Goal: Information Seeking & Learning: Check status

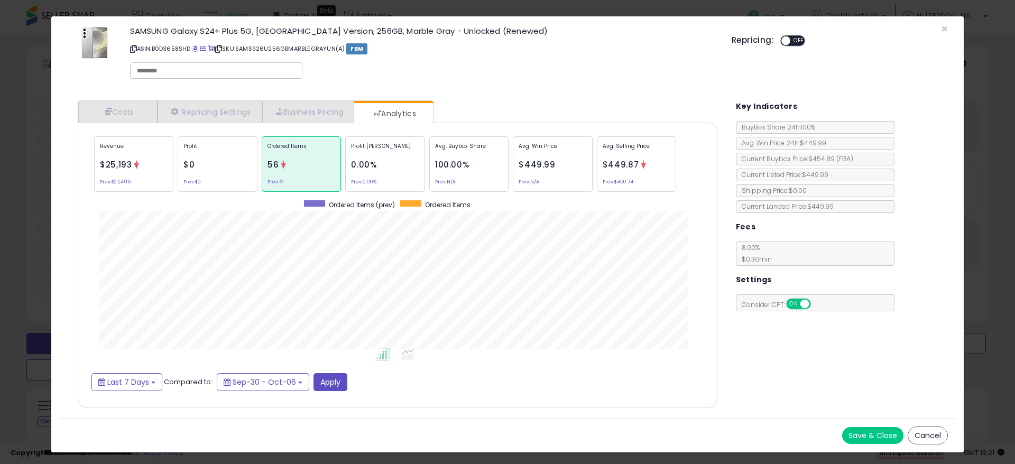
select select "**"
drag, startPoint x: 946, startPoint y: 28, endPoint x: 942, endPoint y: 32, distance: 5.6
click at [946, 28] on span "×" at bounding box center [944, 28] width 7 height 15
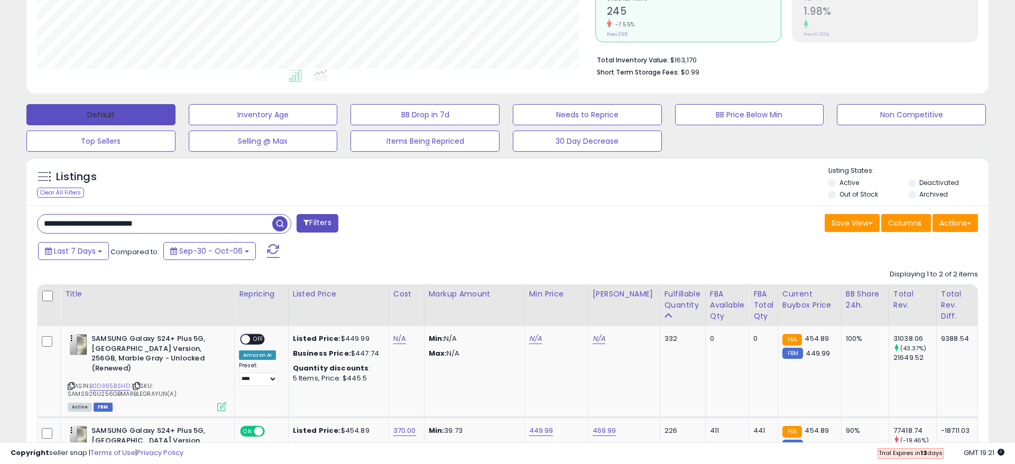
click at [124, 115] on button "Default" at bounding box center [100, 114] width 149 height 21
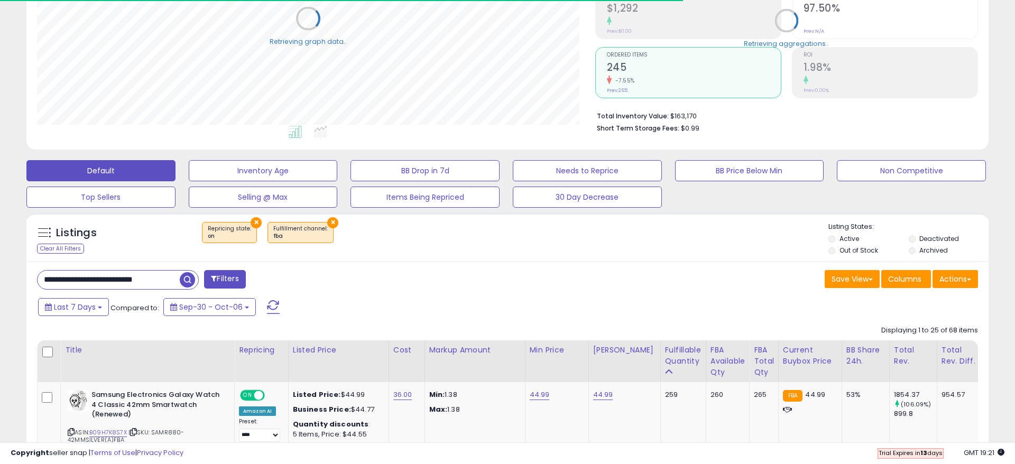
select select "**"
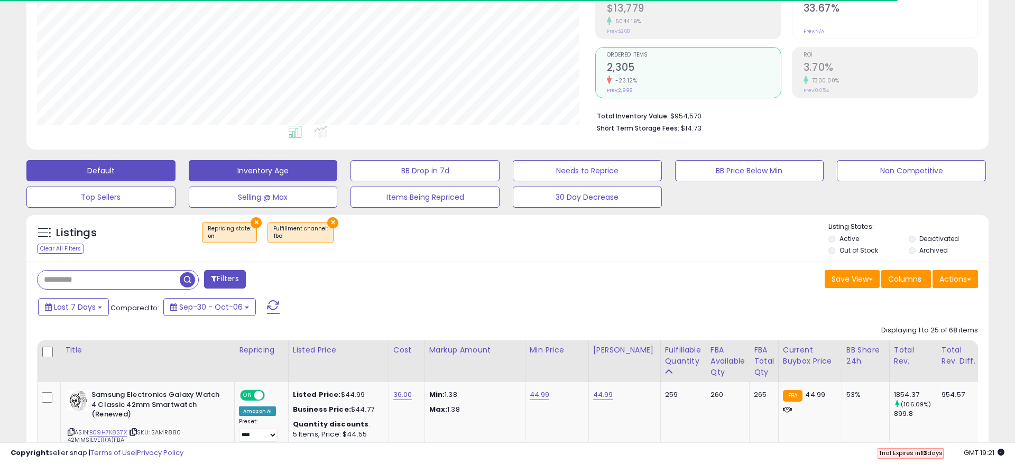
scroll to position [217, 558]
click at [257, 224] on button "×" at bounding box center [256, 222] width 11 height 11
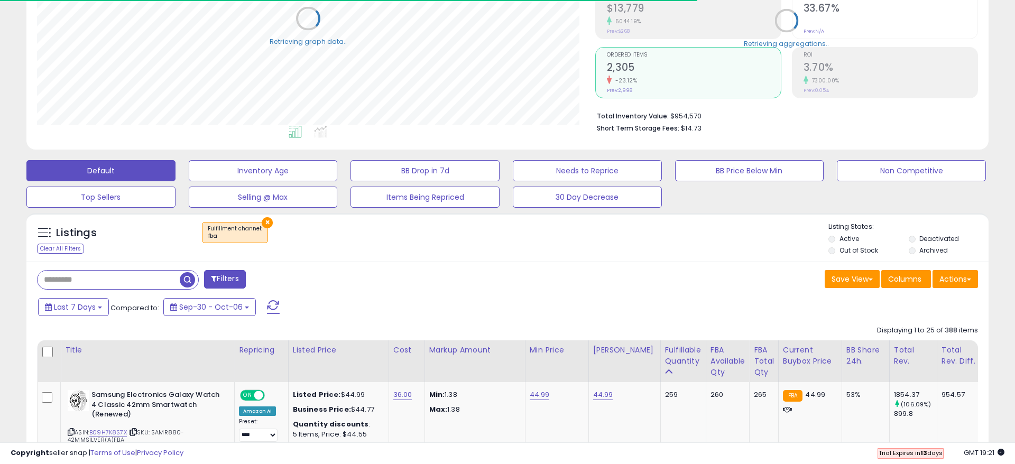
click at [265, 223] on button "×" at bounding box center [267, 222] width 11 height 11
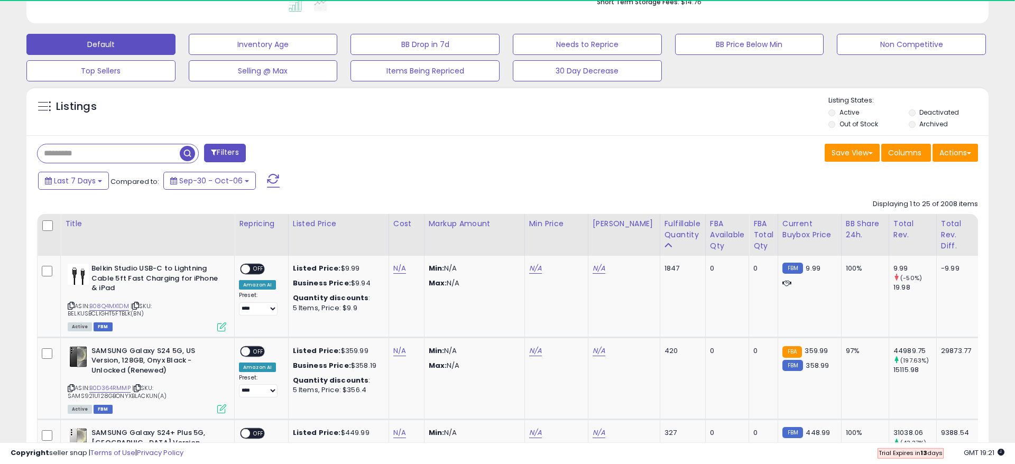
scroll to position [335, 0]
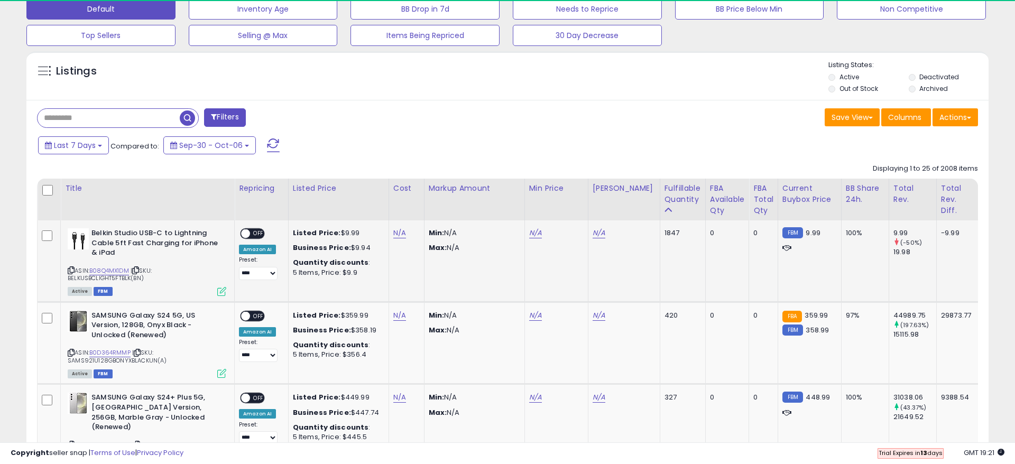
click at [224, 293] on icon at bounding box center [221, 291] width 9 height 9
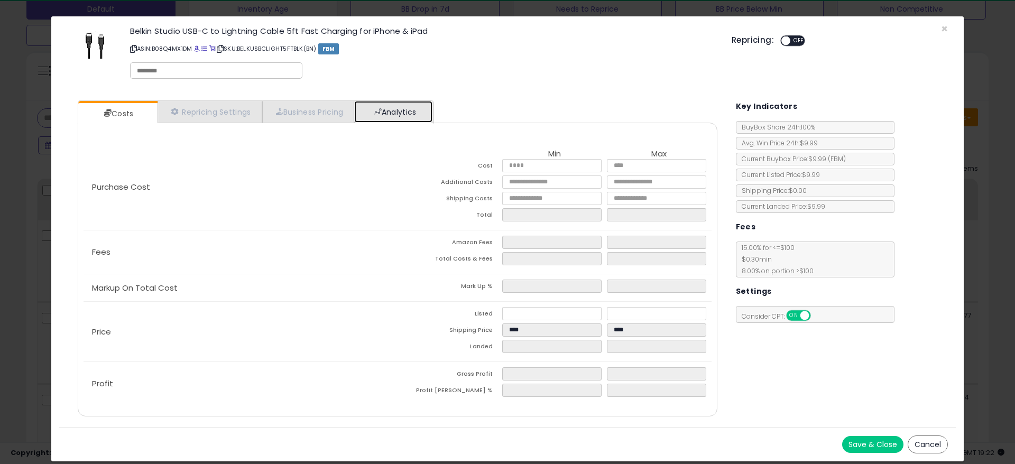
click at [386, 109] on link "Analytics" at bounding box center [393, 112] width 78 height 22
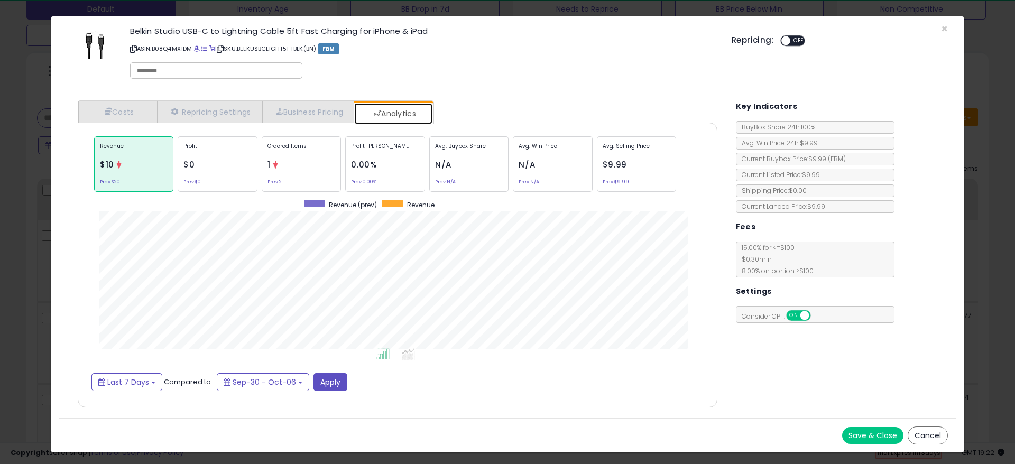
scroll to position [325, 660]
click at [285, 174] on div "Ordered Items 1 Prev: 2" at bounding box center [301, 164] width 79 height 56
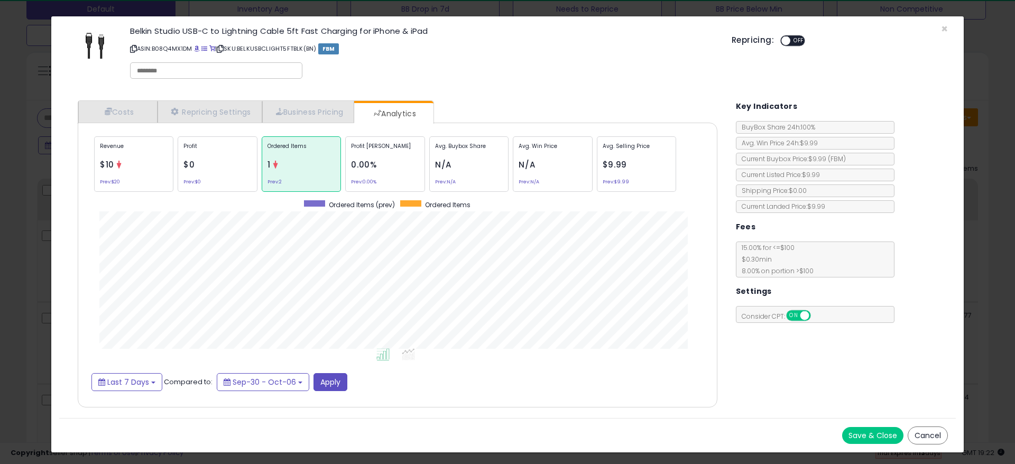
click at [20, 258] on div "× Close Belkin Studio USB-C to Lightning Cable 5ft Fast Charging for iPhone & i…" at bounding box center [507, 232] width 1015 height 464
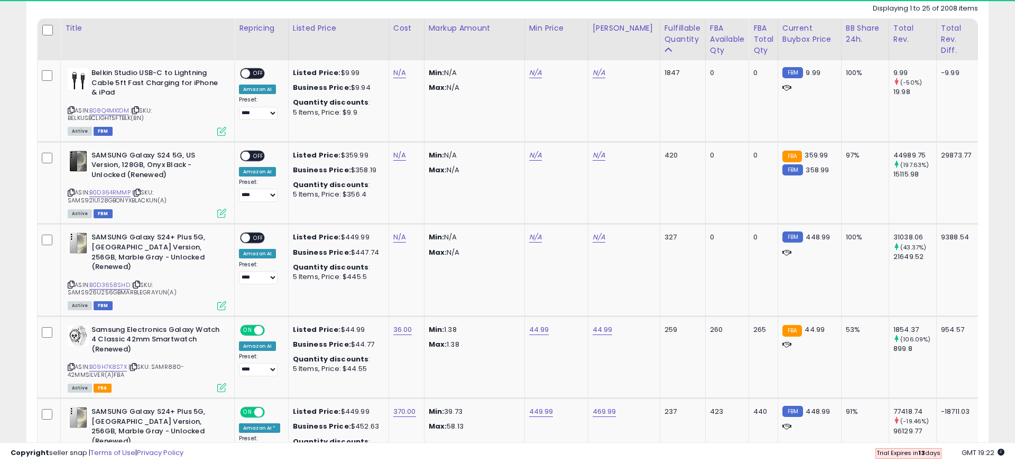
scroll to position [497, 0]
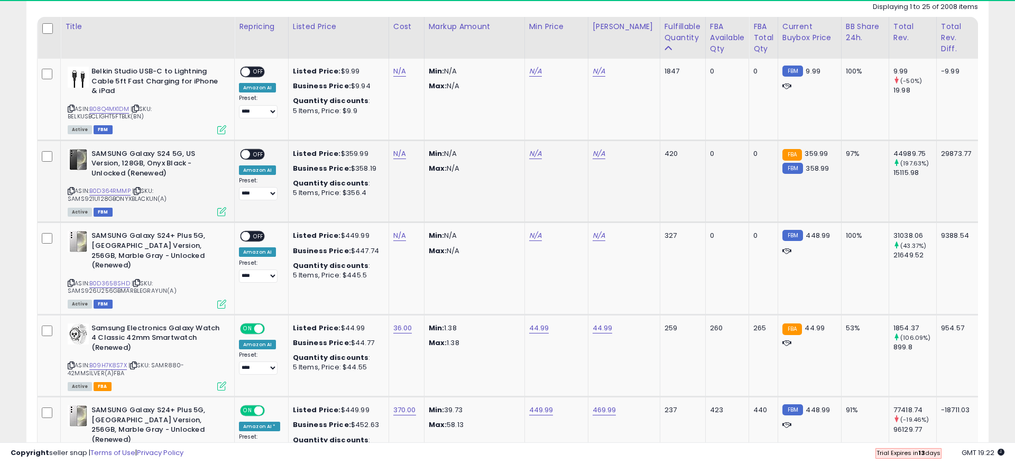
click at [225, 209] on icon at bounding box center [221, 211] width 9 height 9
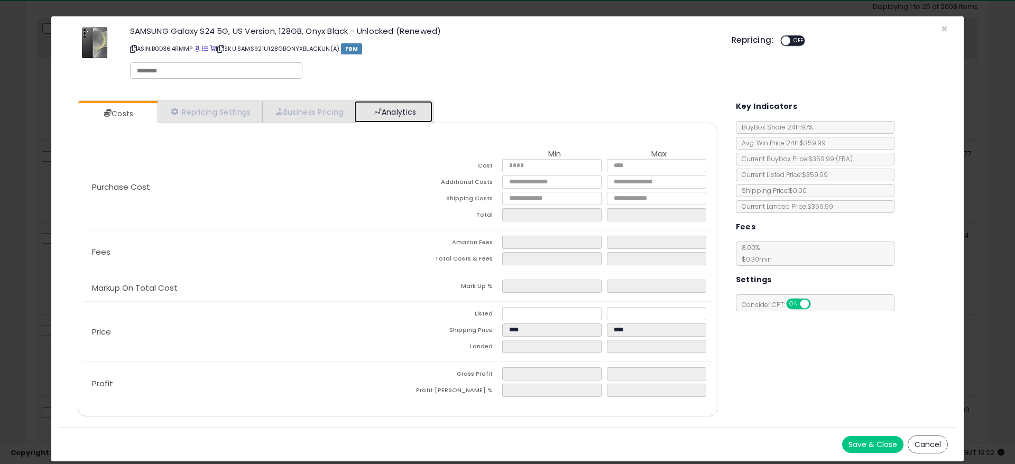
click at [407, 105] on link "Analytics" at bounding box center [393, 112] width 78 height 22
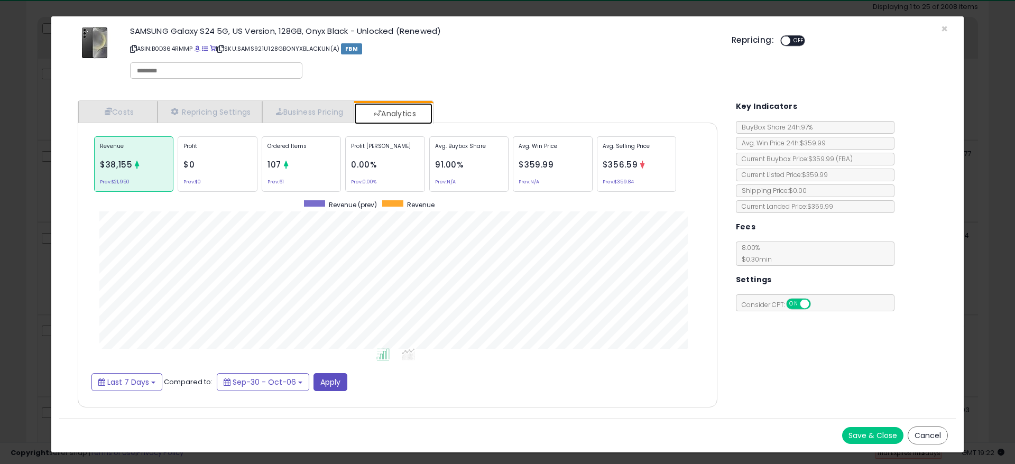
scroll to position [325, 660]
click at [287, 173] on div "Ordered Items 107 Prev: 61" at bounding box center [301, 164] width 79 height 56
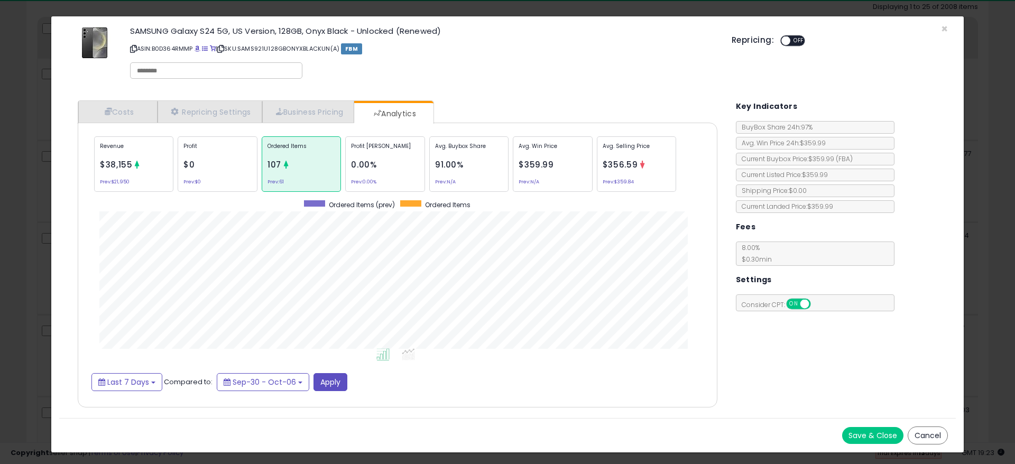
click at [19, 299] on div "× Close SAMSUNG Galaxy S24 5G, US Version, 128GB, Onyx Black - Unlocked (Renewe…" at bounding box center [507, 232] width 1015 height 464
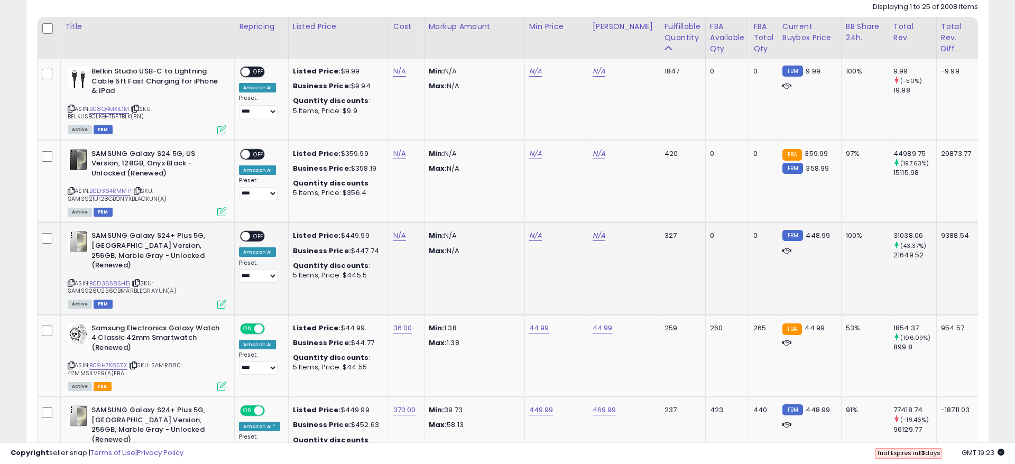
click at [221, 300] on icon at bounding box center [221, 304] width 9 height 9
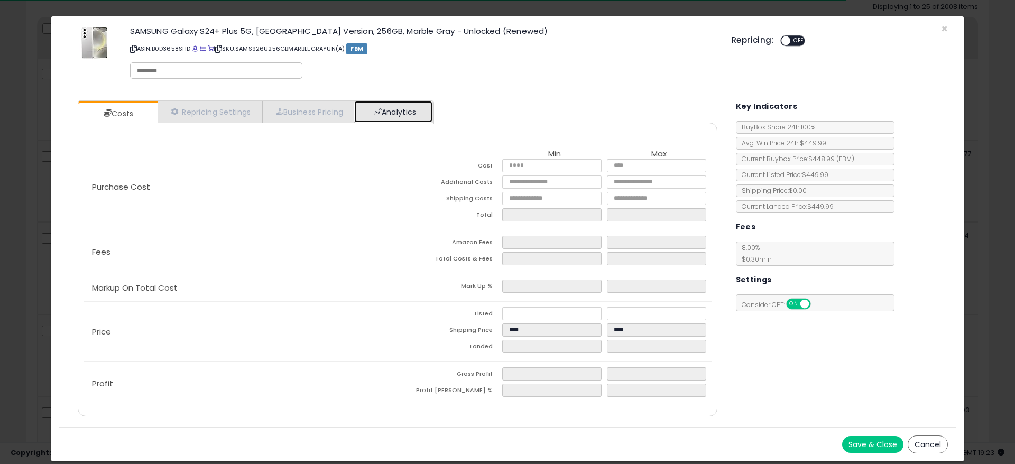
click at [399, 109] on link "Analytics" at bounding box center [393, 112] width 78 height 22
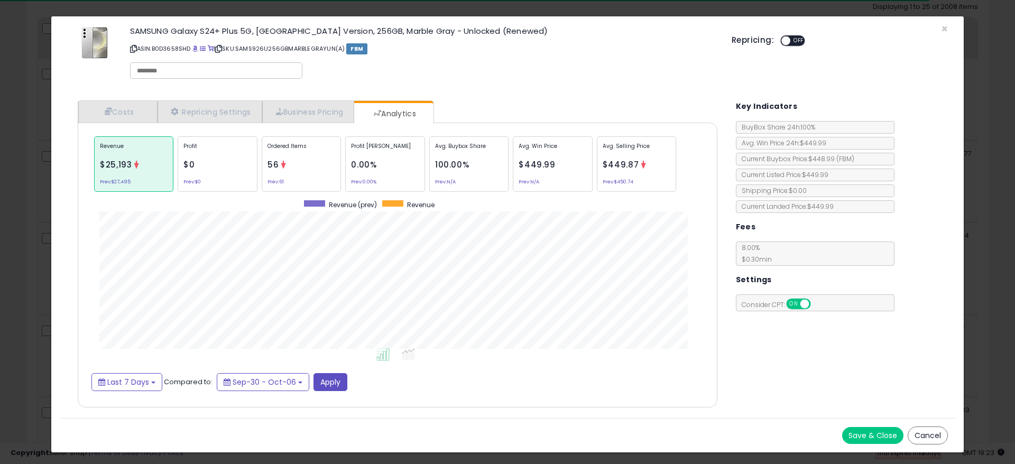
click at [282, 181] on small "Prev: 61" at bounding box center [276, 181] width 16 height 3
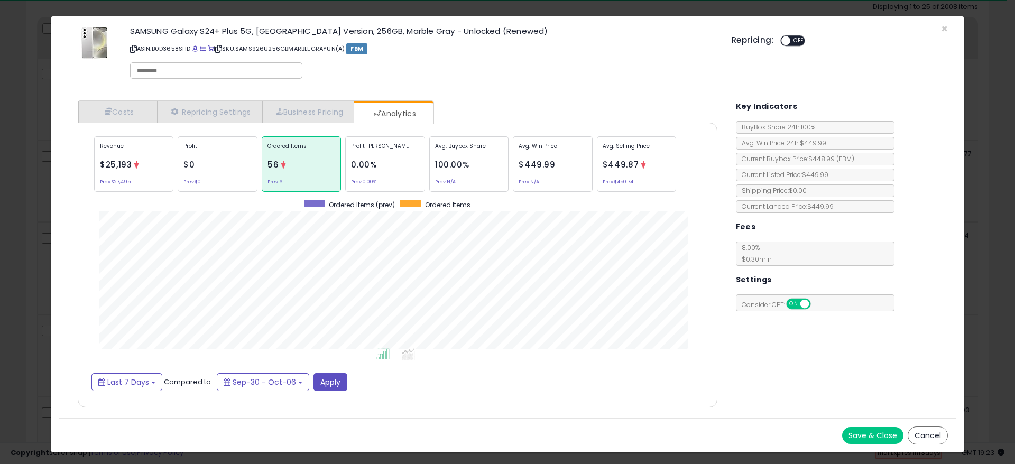
click at [35, 342] on div "× Close SAMSUNG Galaxy S24+ Plus 5G, US Version, 256GB, Marble Gray - Unlocked …" at bounding box center [507, 232] width 1015 height 464
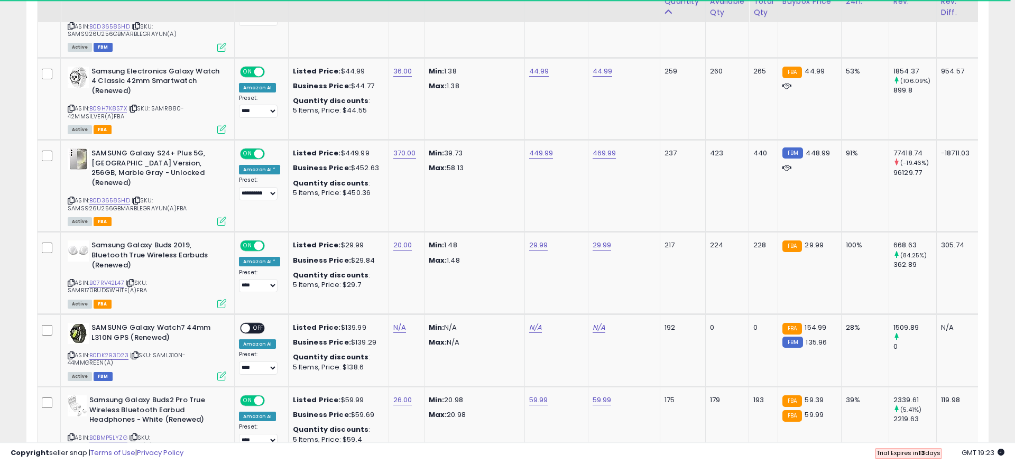
scroll to position [821, 0]
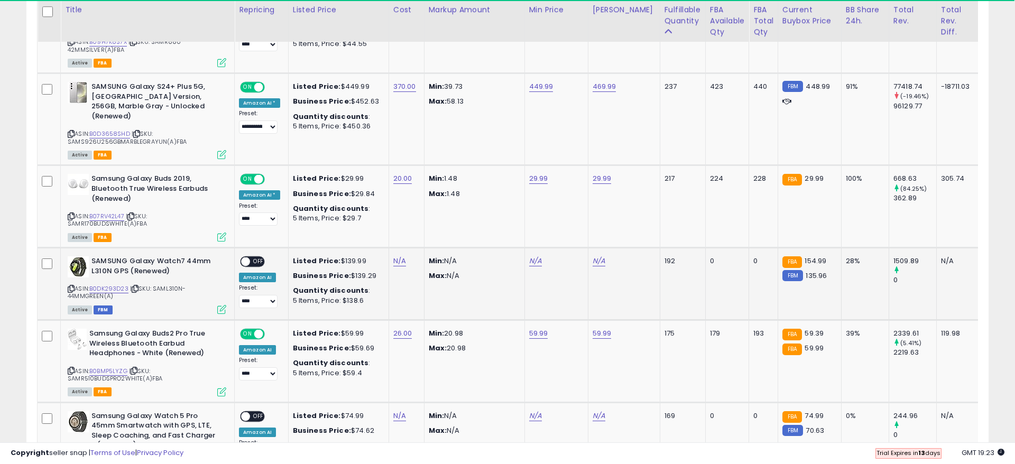
click at [223, 305] on icon at bounding box center [221, 309] width 9 height 9
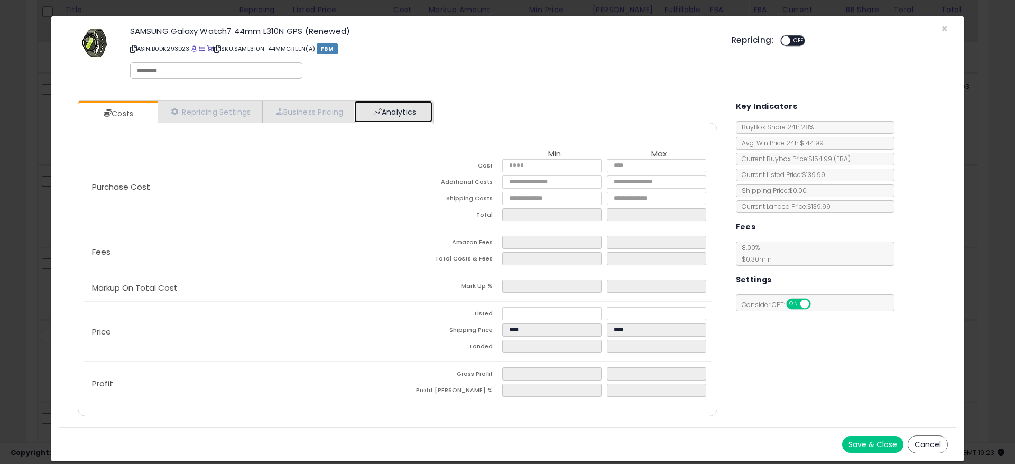
click at [377, 110] on link "Analytics" at bounding box center [393, 112] width 78 height 22
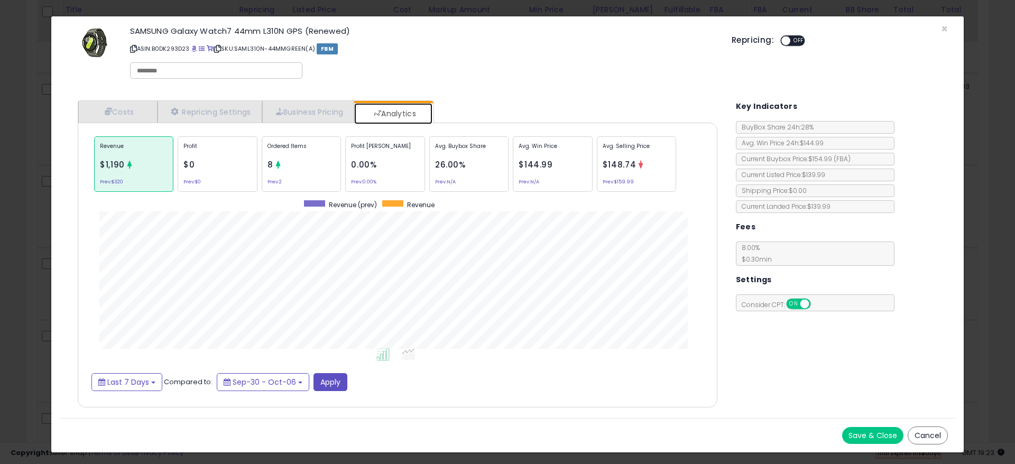
scroll to position [325, 660]
click at [306, 177] on div "Ordered Items 8 Prev: 2" at bounding box center [301, 164] width 79 height 56
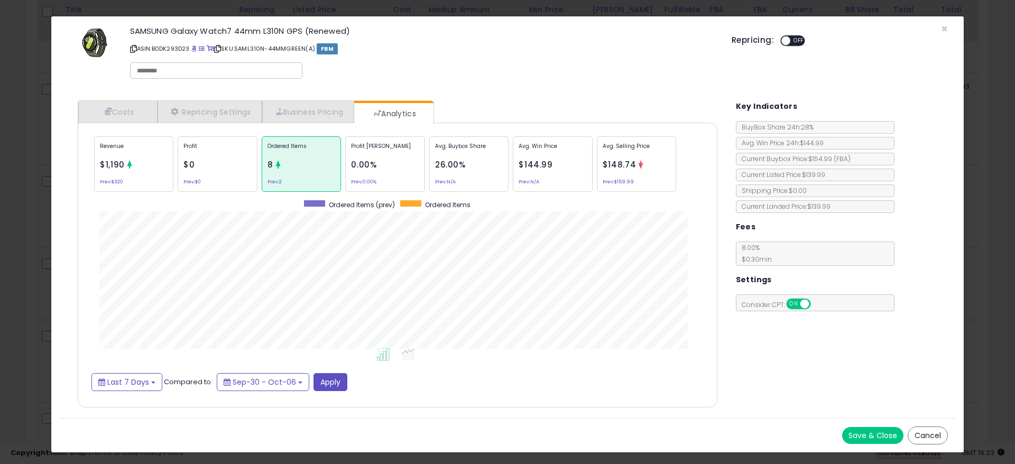
click at [1005, 234] on div "× Close SAMSUNG Galaxy Watch7 44mm L310N GPS (Renewed) ASIN: B0DK293D23 | SKU: …" at bounding box center [507, 232] width 1015 height 464
